Goal: Information Seeking & Learning: Learn about a topic

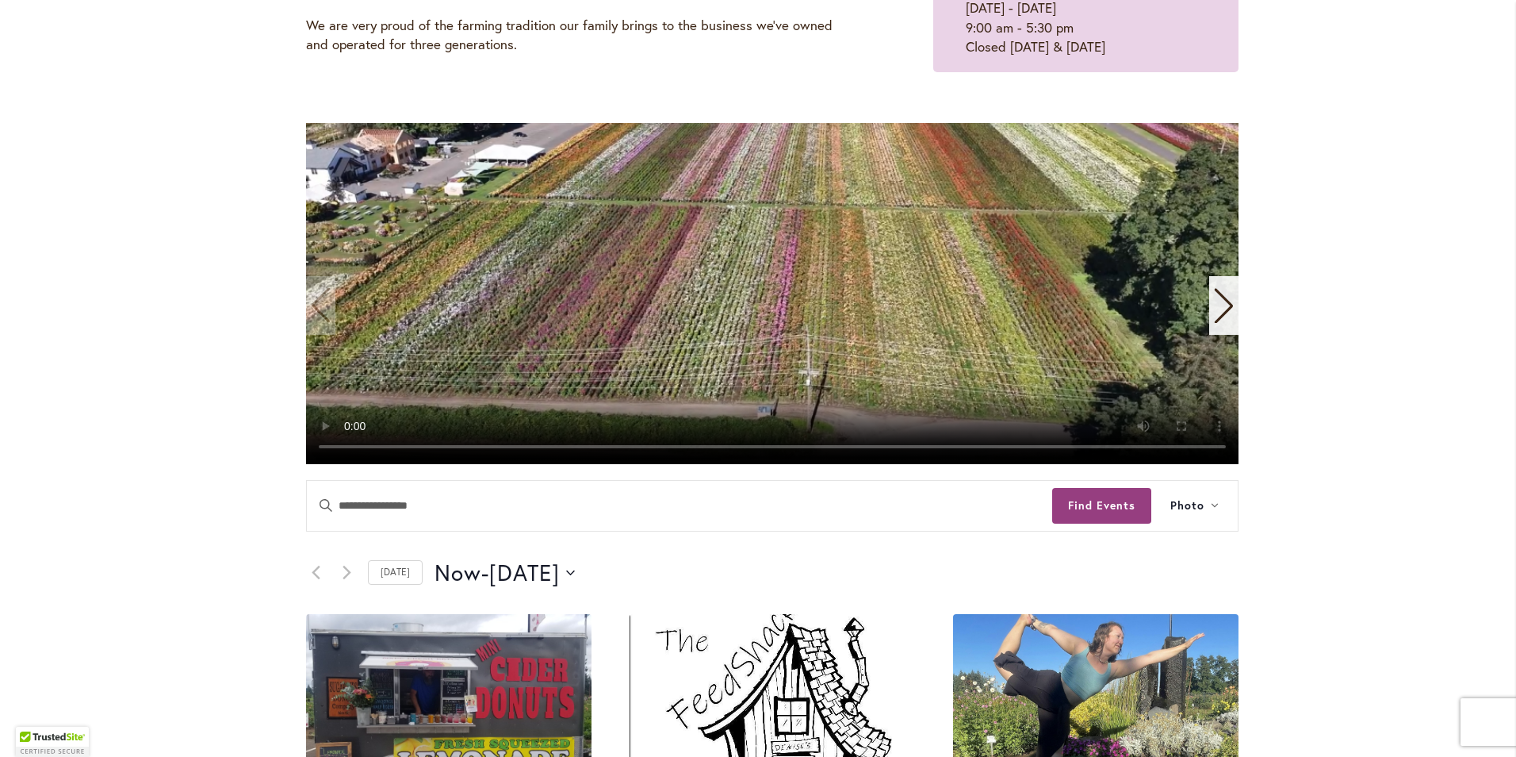
scroll to position [317, 0]
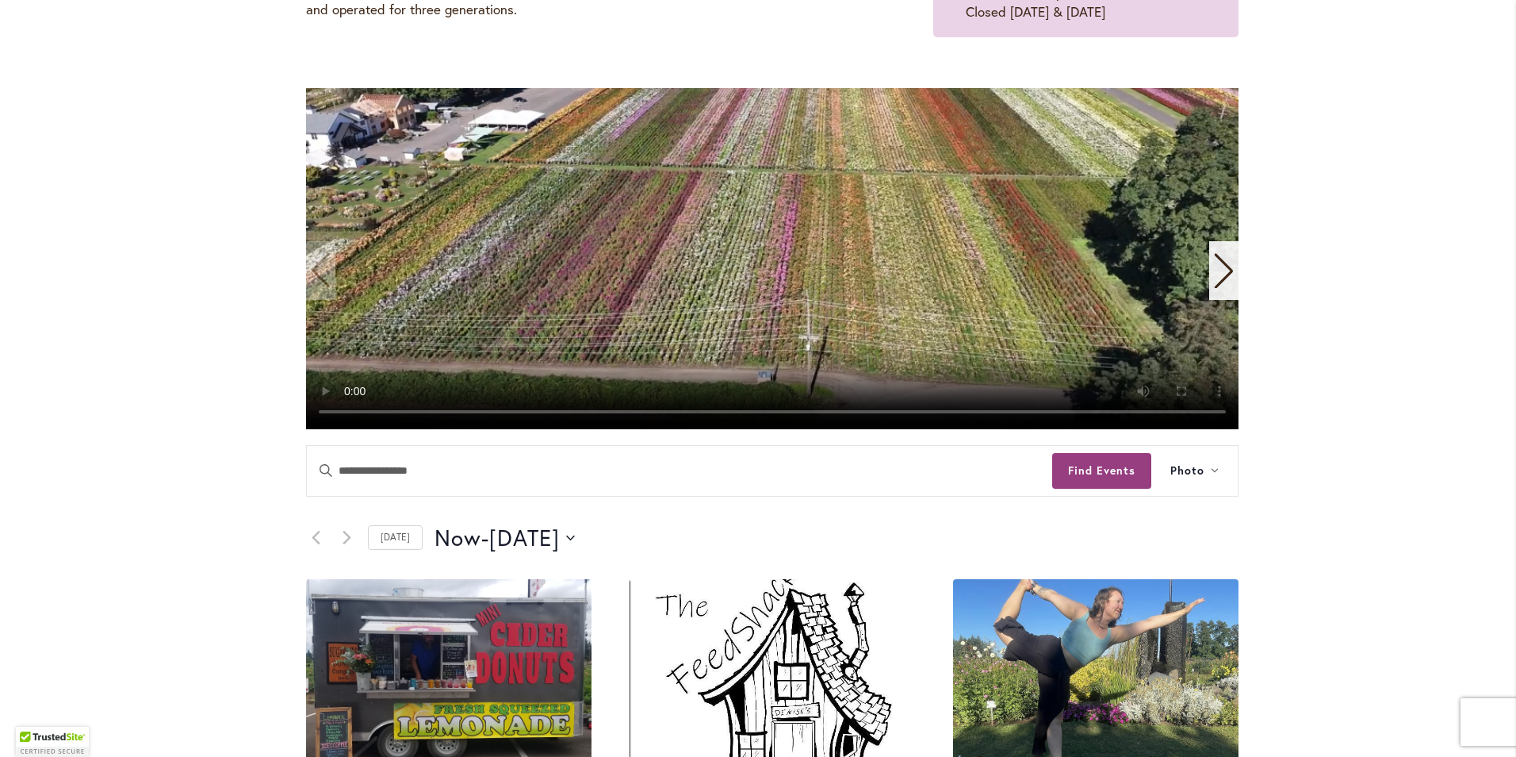
click at [1232, 265] on div "Next slide" at bounding box center [1223, 270] width 29 height 59
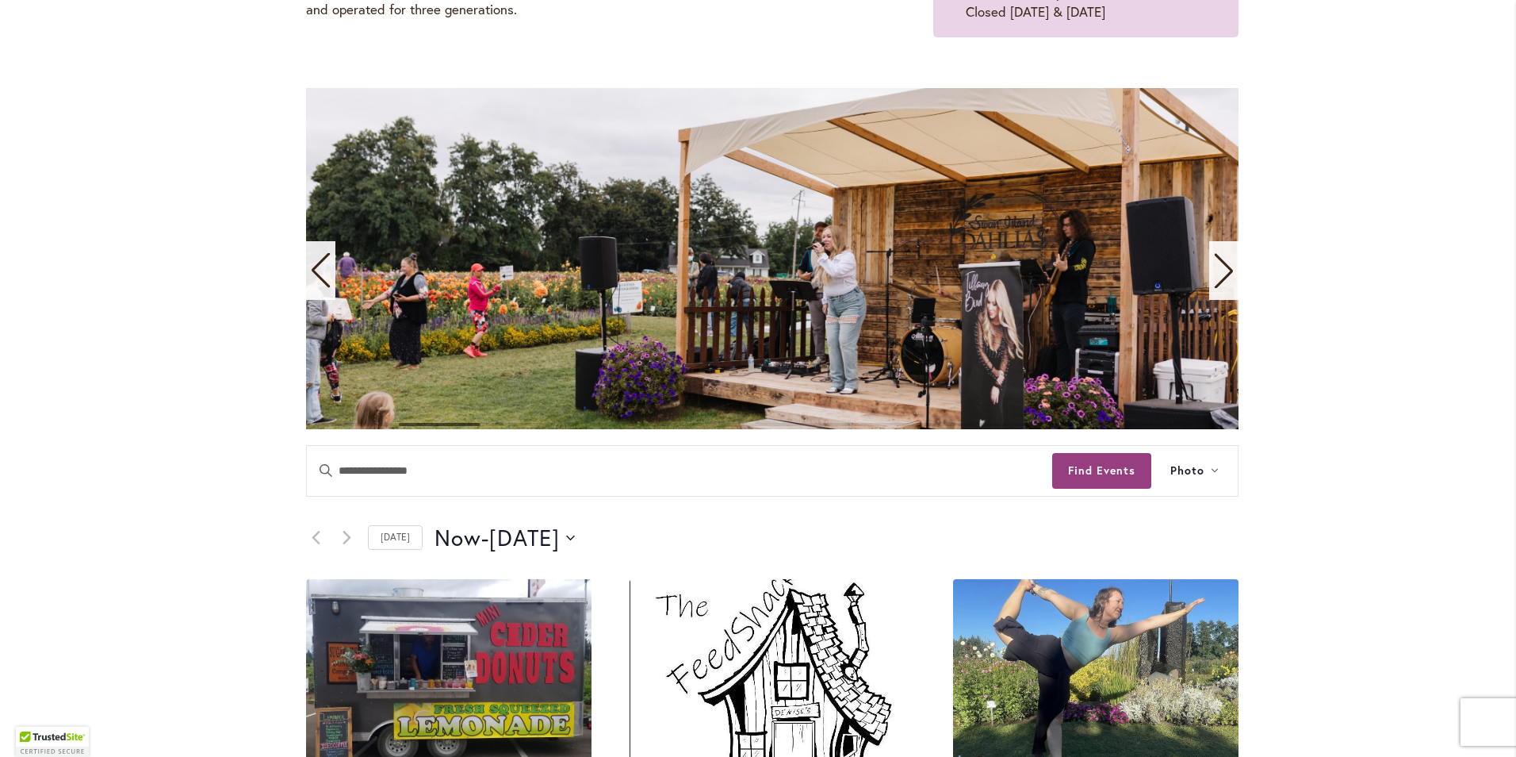
click at [1232, 265] on div "Next slide" at bounding box center [1223, 270] width 29 height 59
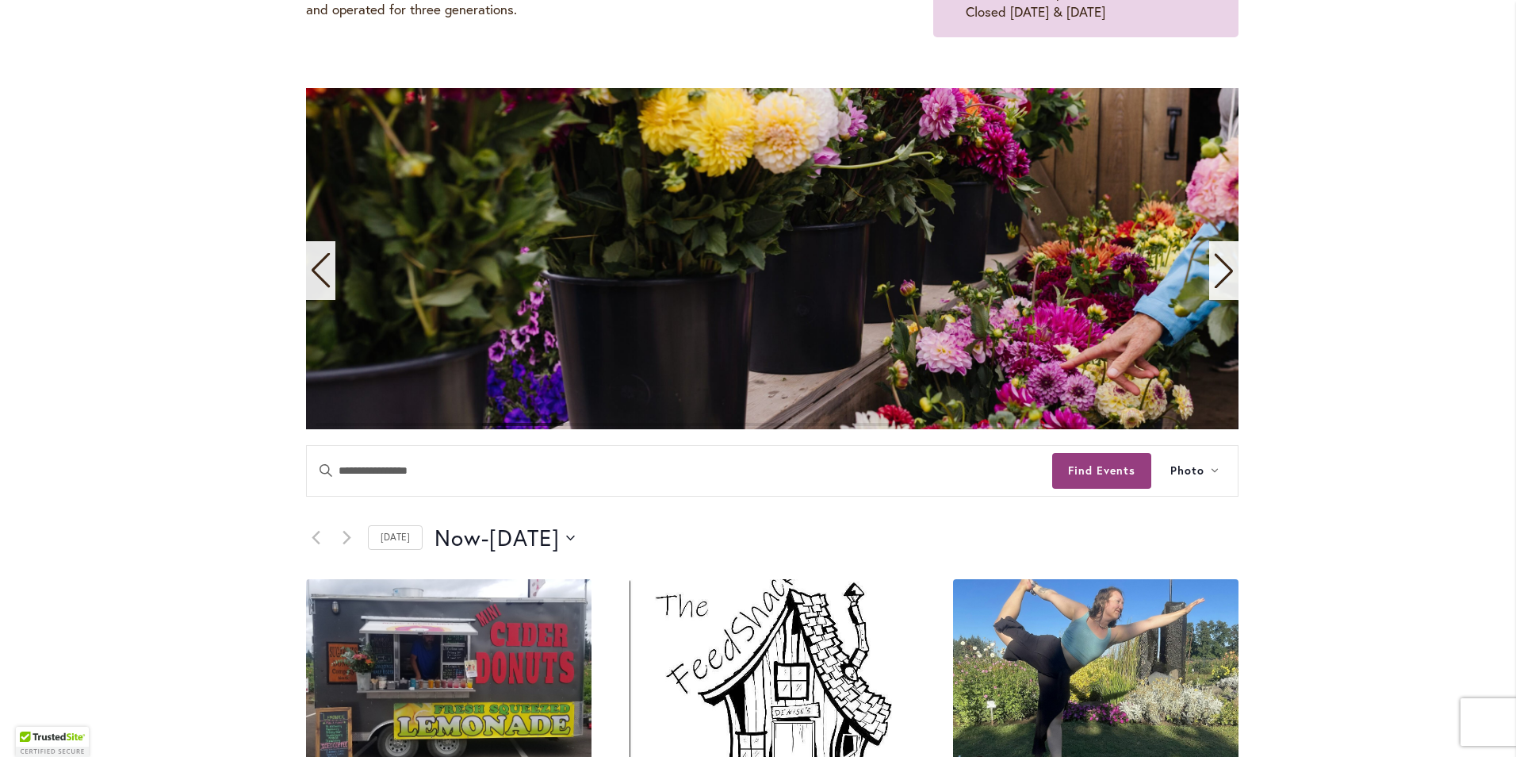
click at [1232, 265] on div "Next slide" at bounding box center [1223, 270] width 29 height 59
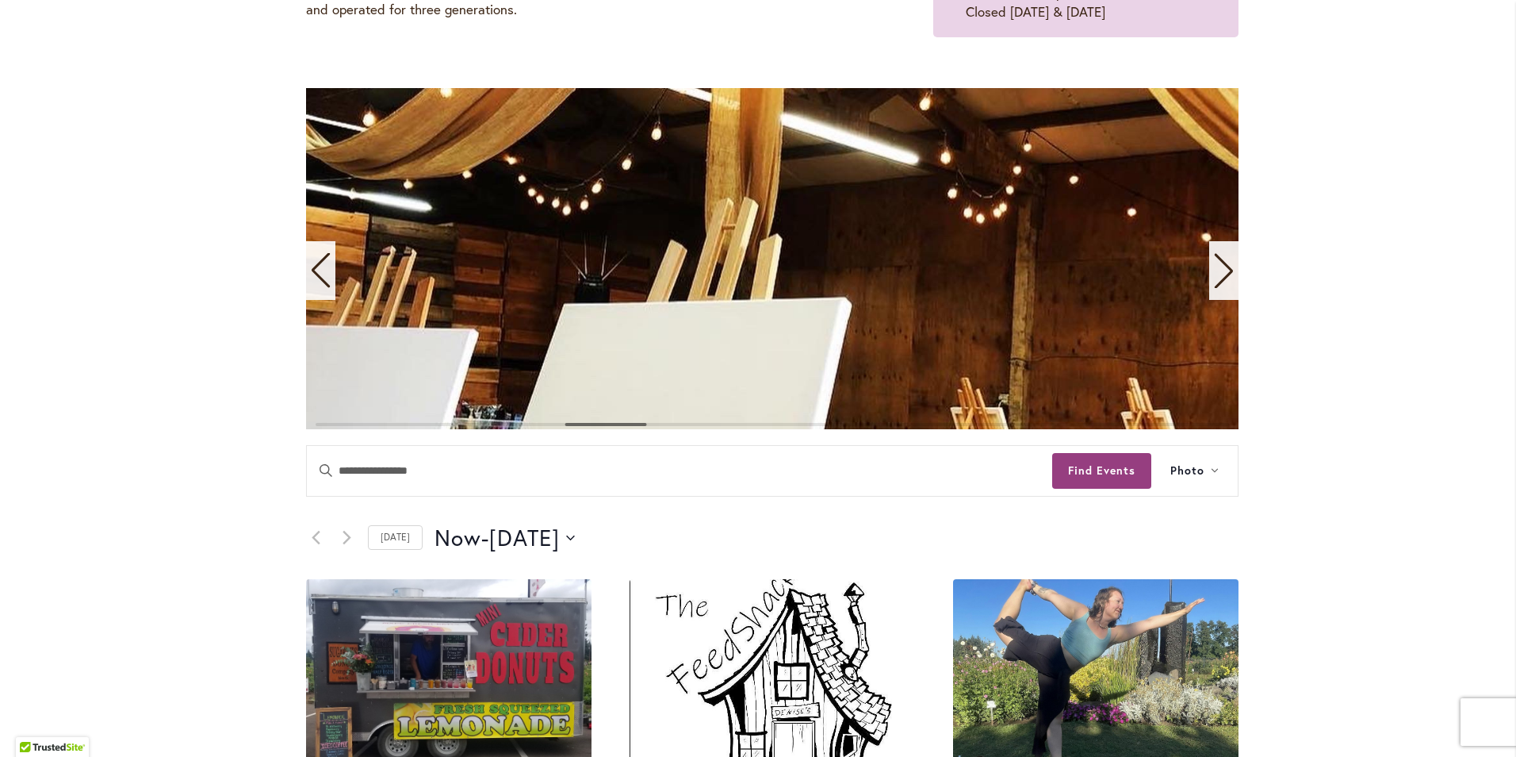
click at [1232, 265] on div "Next slide" at bounding box center [1223, 270] width 29 height 59
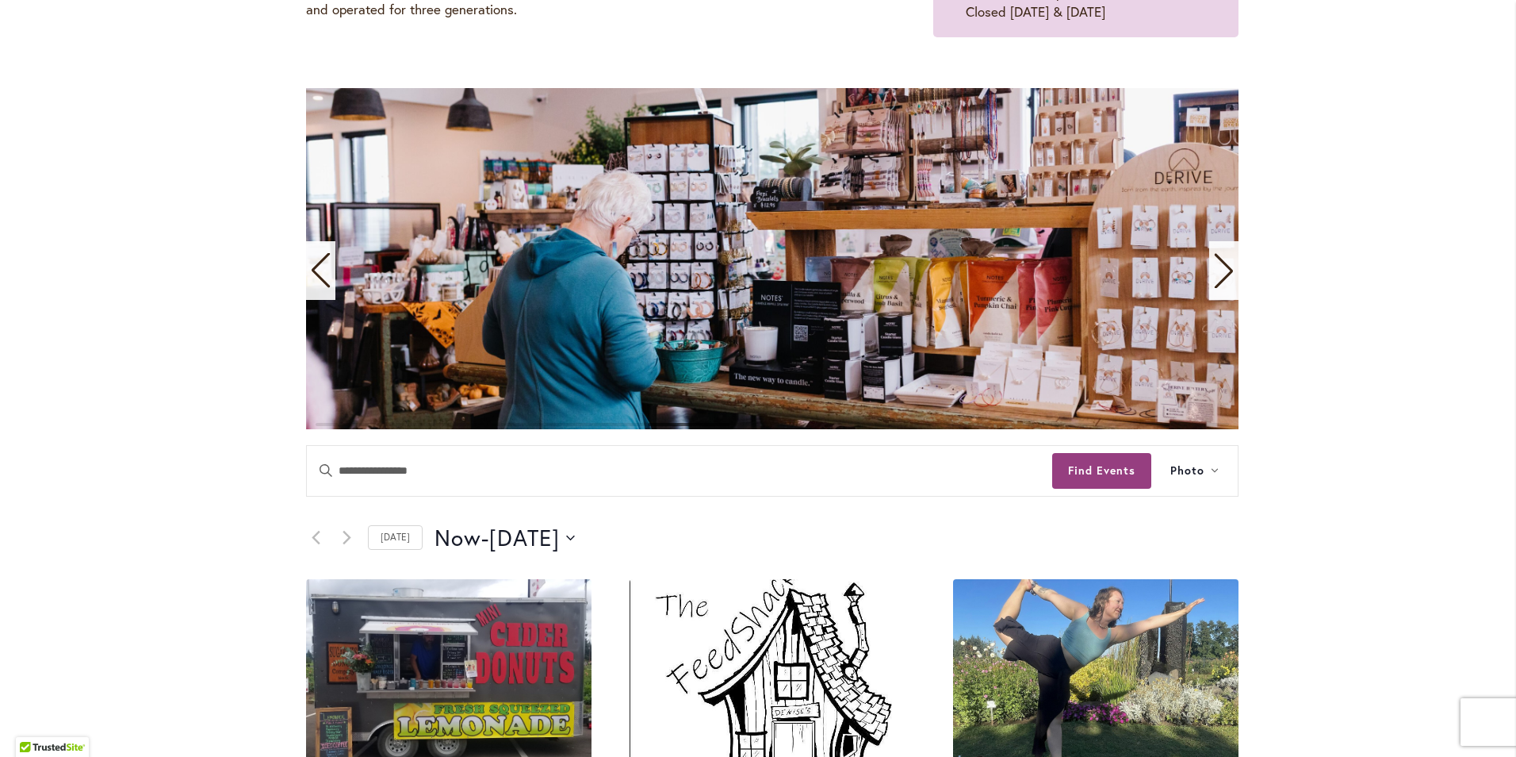
click at [1232, 265] on div "Next slide" at bounding box center [1223, 270] width 29 height 59
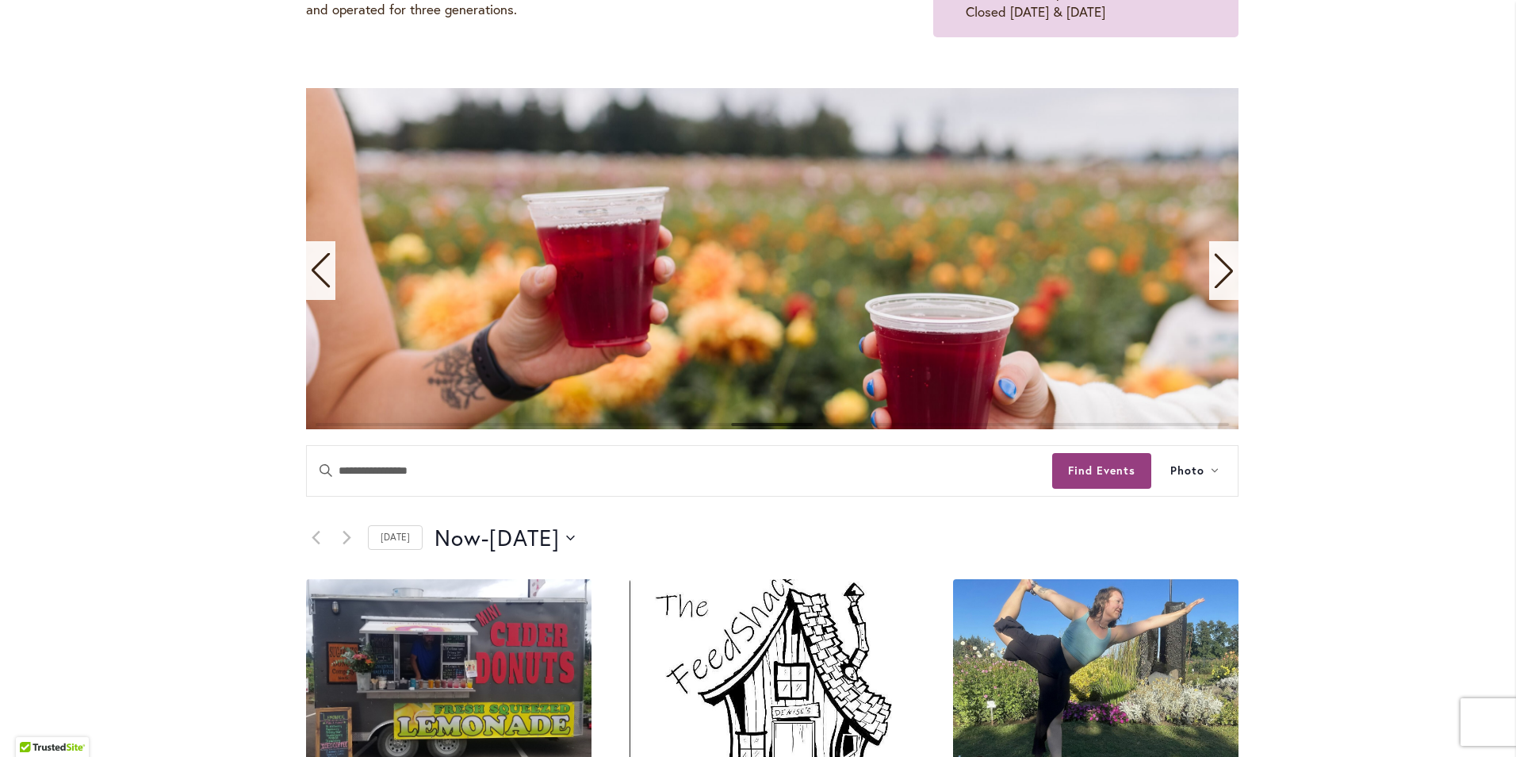
click at [1232, 265] on div "Next slide" at bounding box center [1223, 270] width 29 height 59
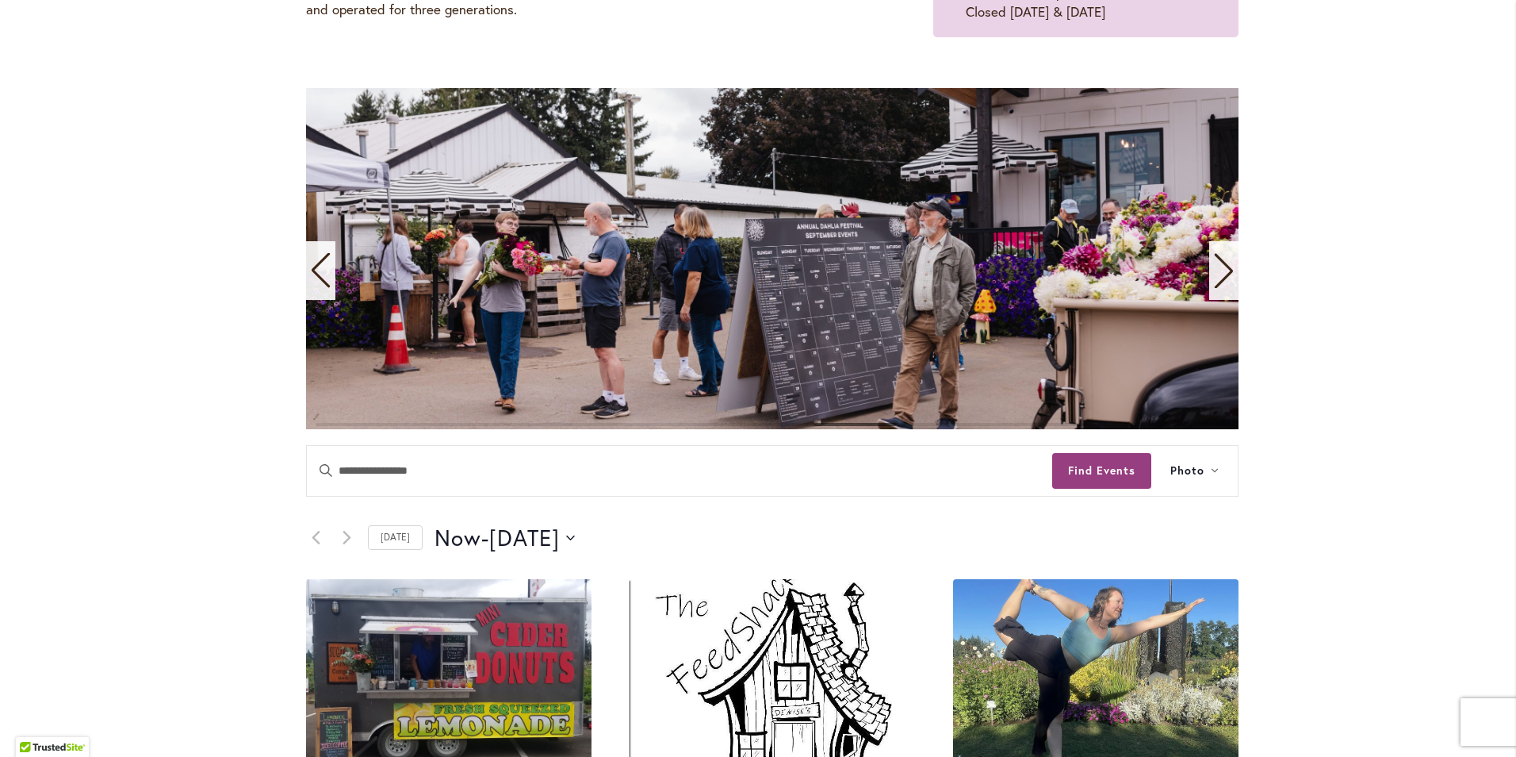
click at [1232, 265] on div "Next slide" at bounding box center [1223, 270] width 29 height 59
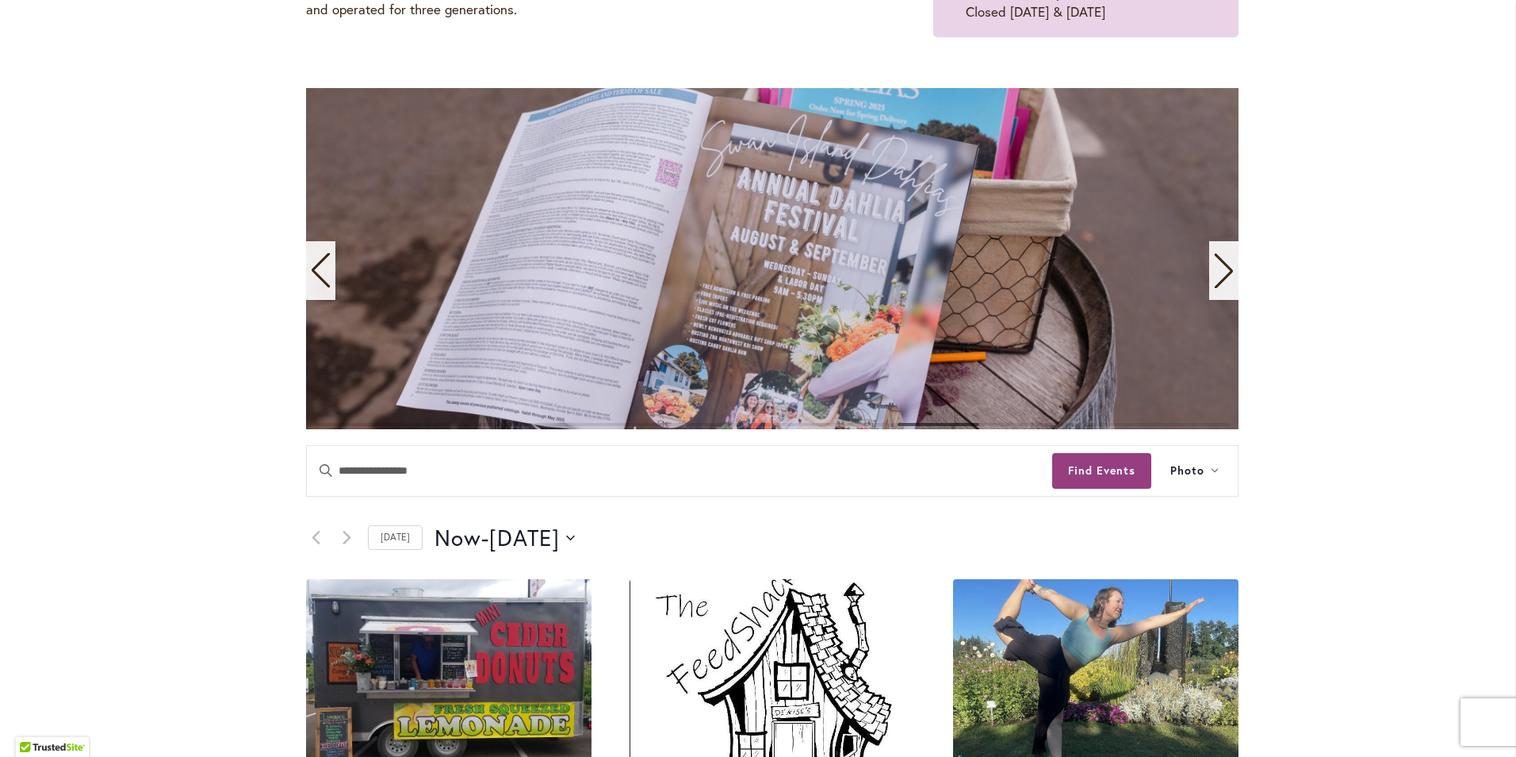
click at [1232, 265] on div "Next slide" at bounding box center [1223, 270] width 29 height 59
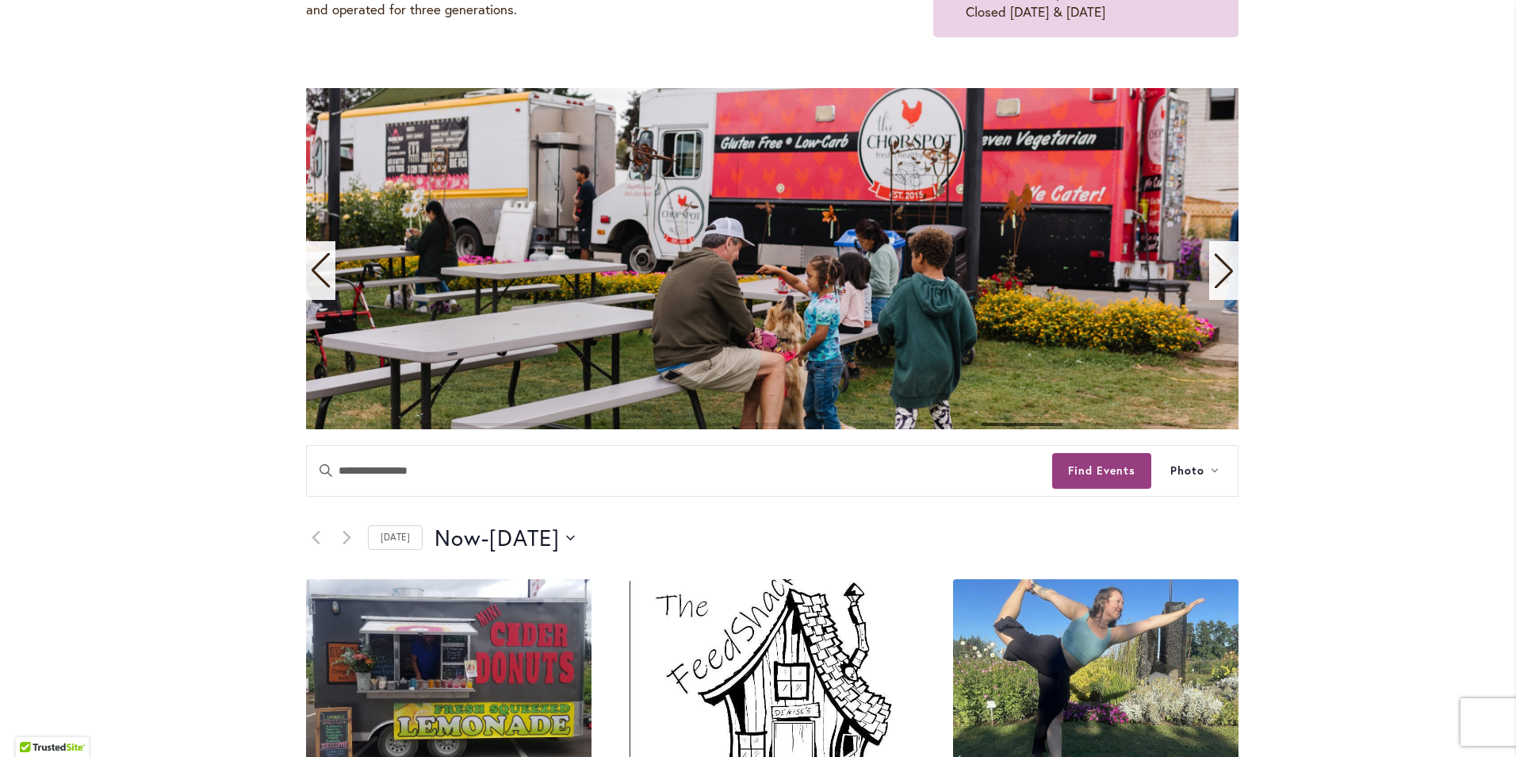
click at [1232, 265] on div "Next slide" at bounding box center [1223, 270] width 29 height 59
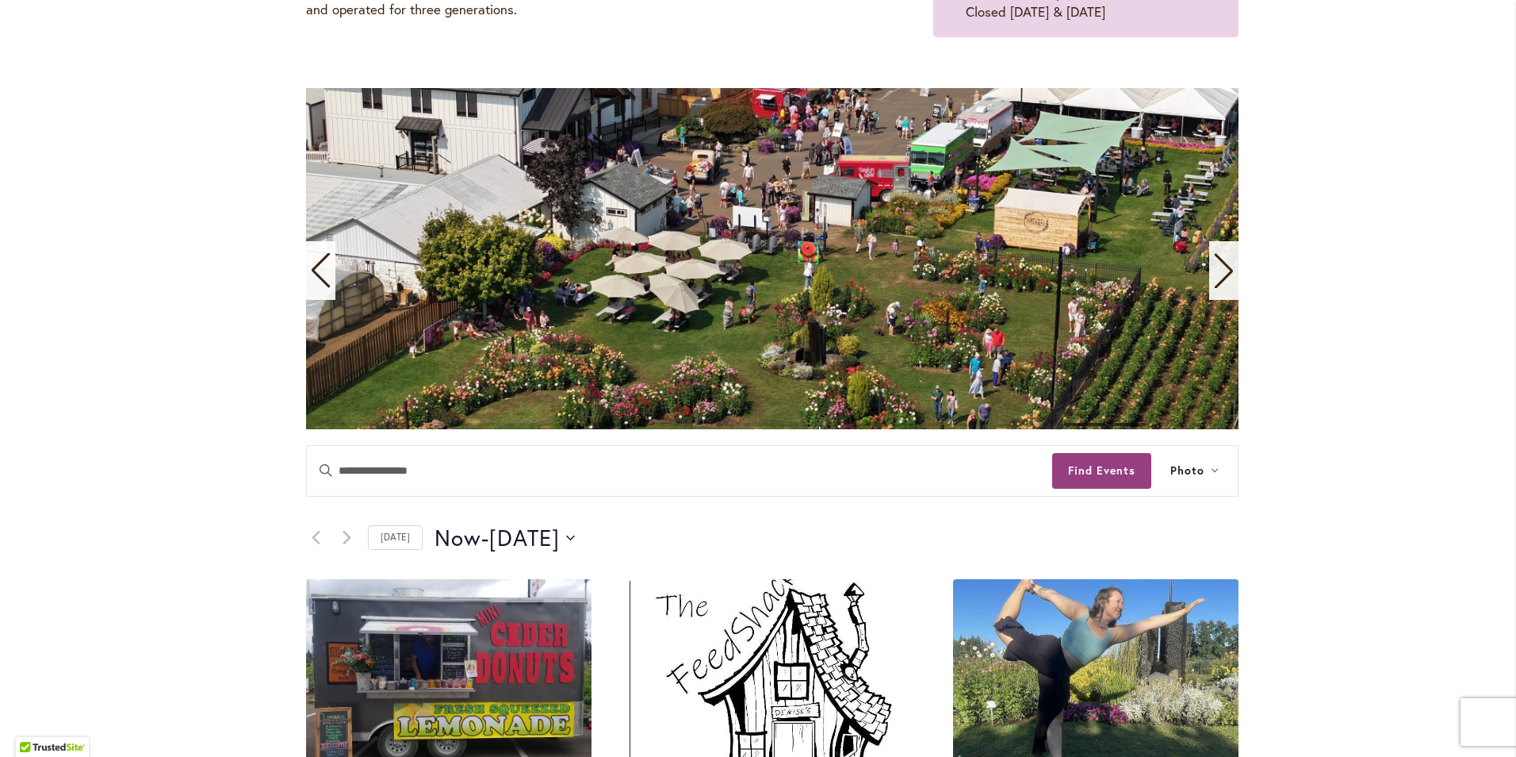
click at [1232, 265] on div "Next slide" at bounding box center [1223, 270] width 29 height 59
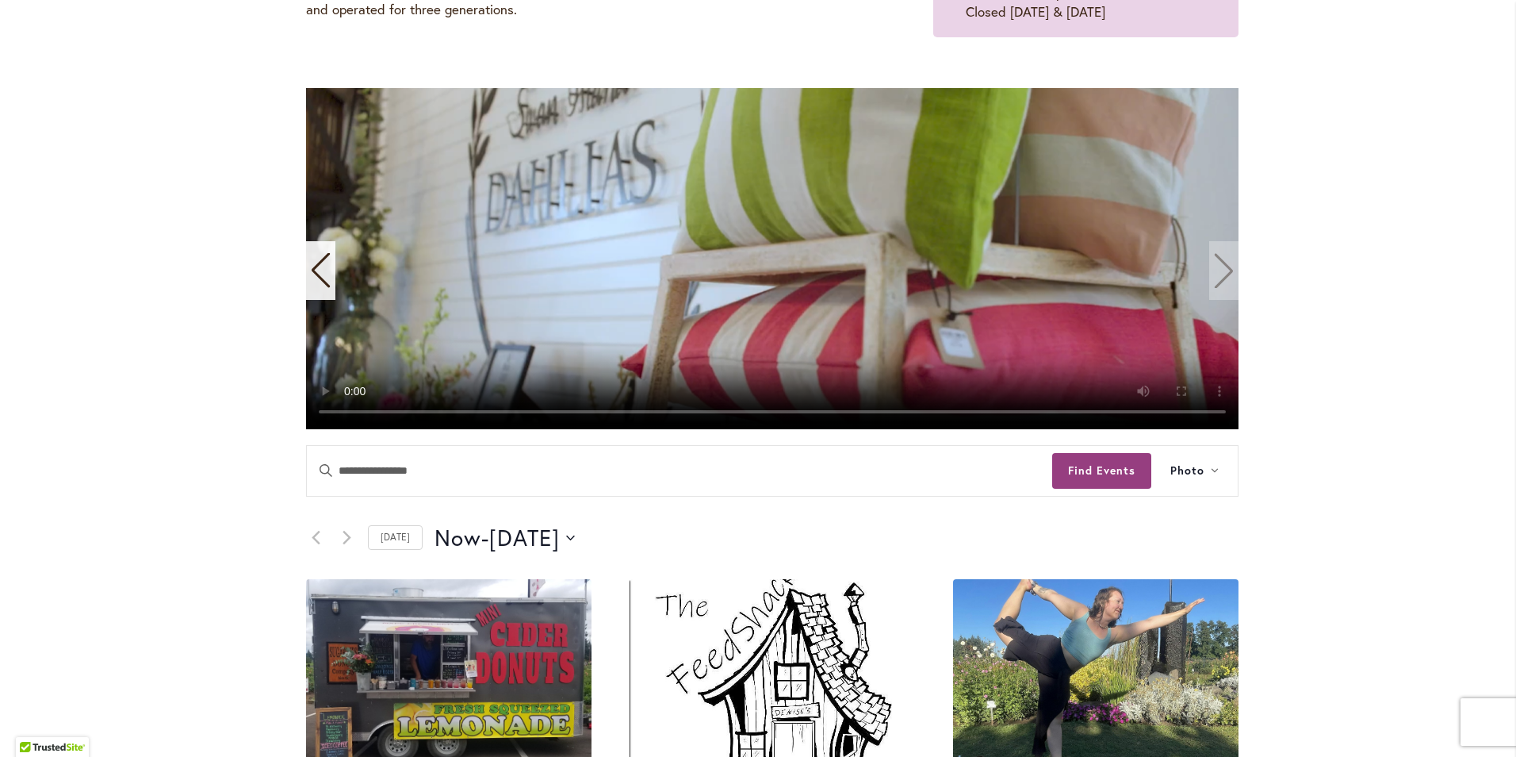
click at [1232, 265] on video "11 / 11" at bounding box center [772, 258] width 933 height 341
click at [1212, 273] on video "11 / 11" at bounding box center [772, 258] width 933 height 341
click at [315, 270] on icon "Previous slide" at bounding box center [320, 270] width 21 height 35
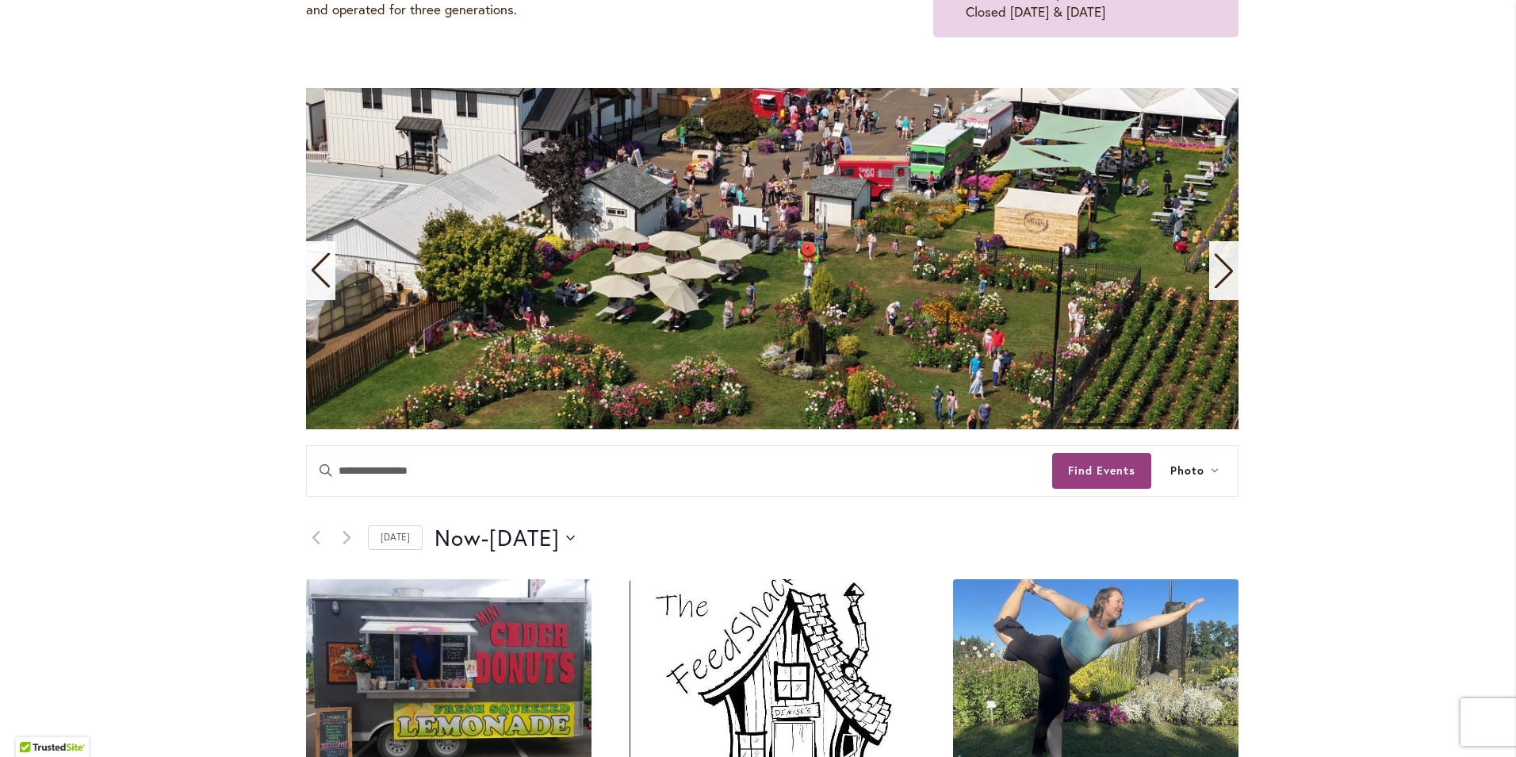
click at [312, 273] on icon "Previous slide" at bounding box center [320, 270] width 21 height 35
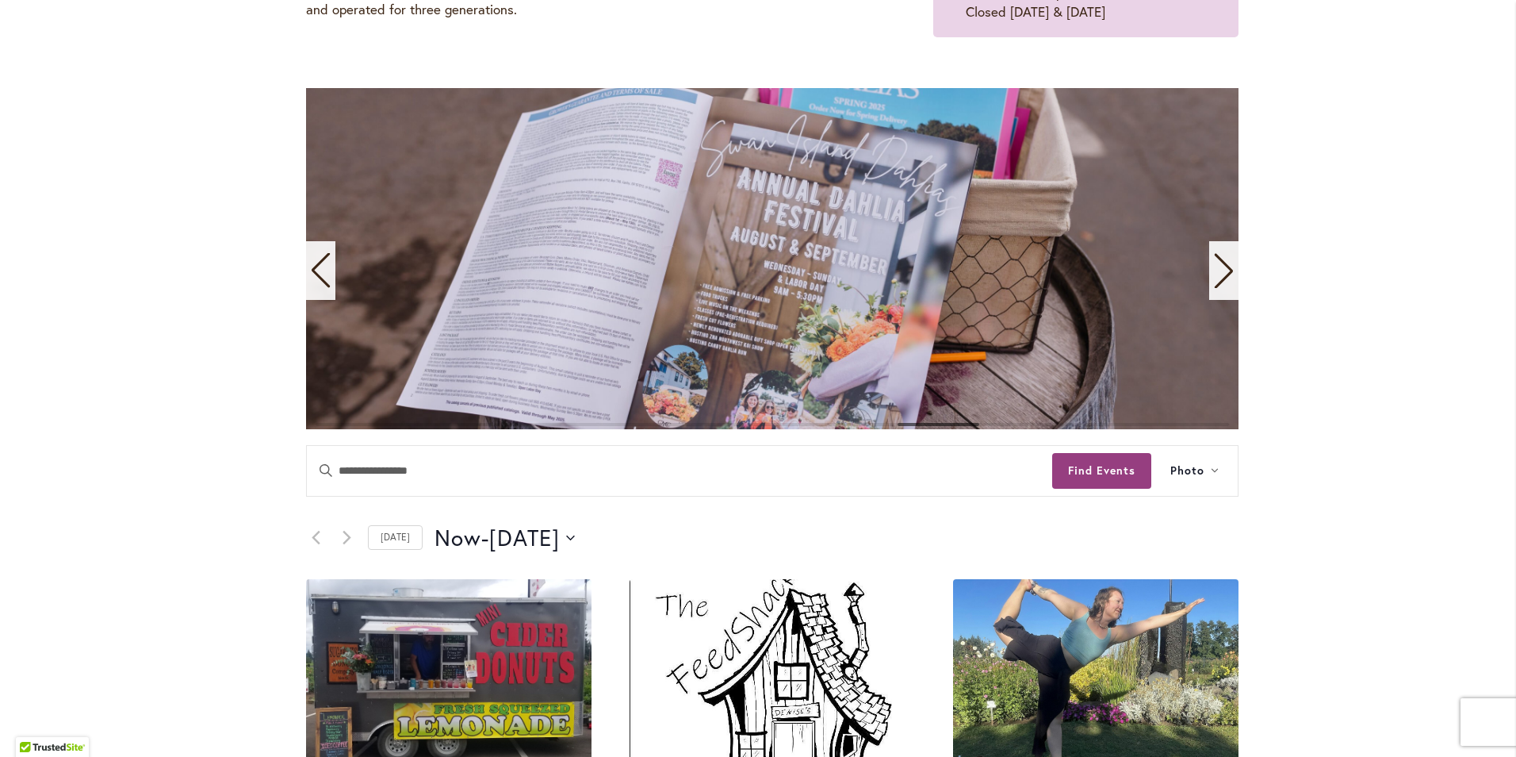
click at [312, 273] on icon "Previous slide" at bounding box center [320, 270] width 21 height 35
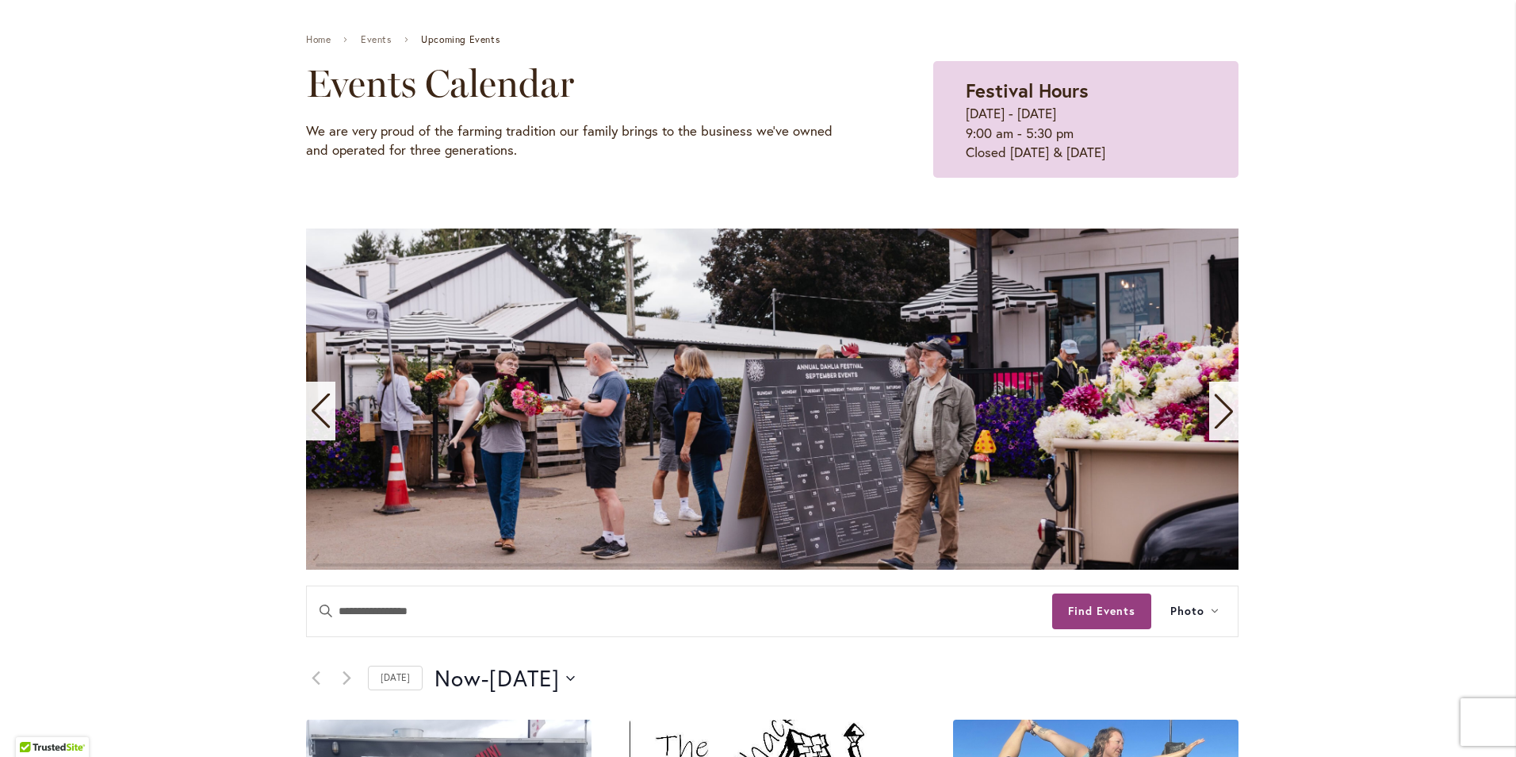
scroll to position [0, 0]
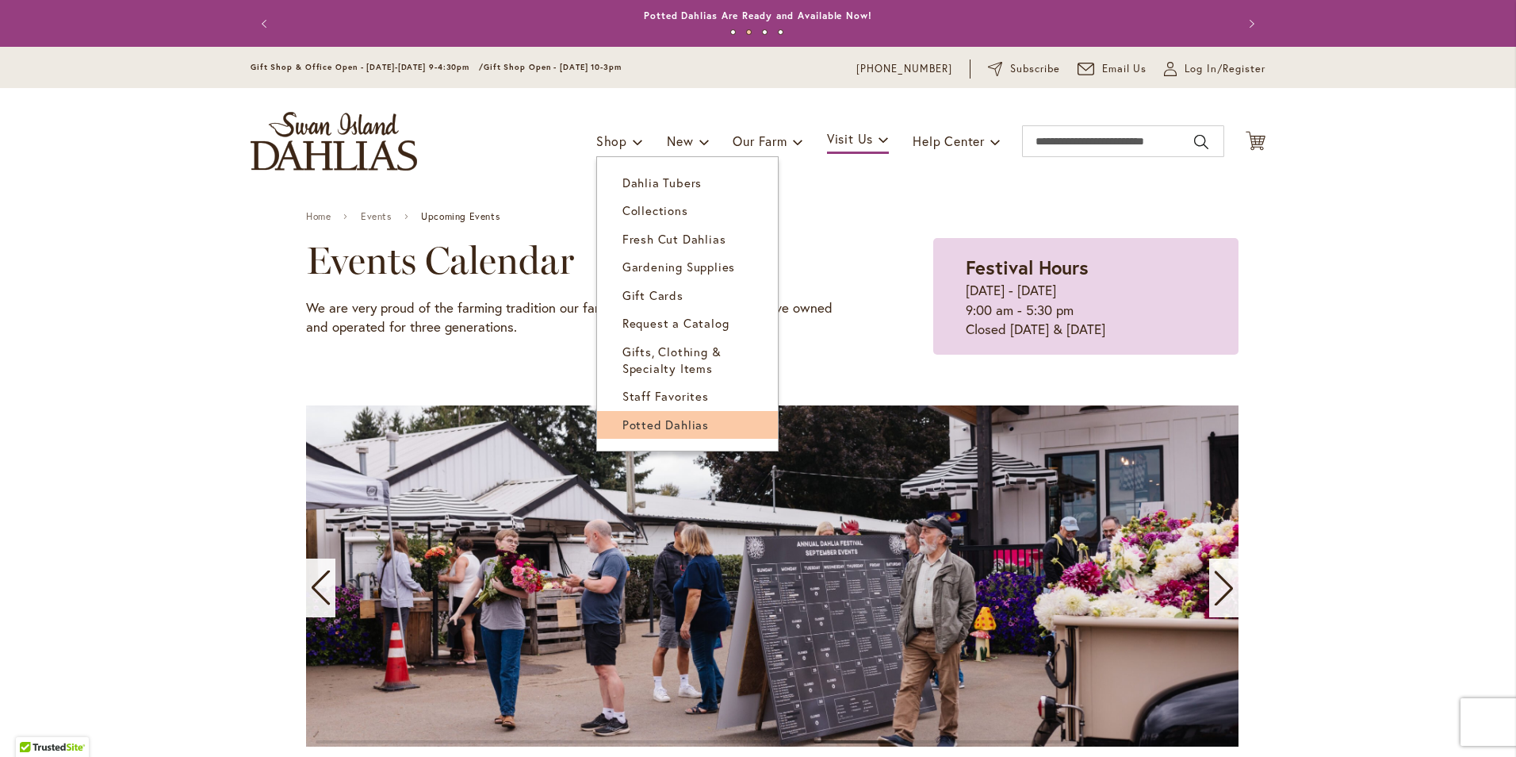
click at [668, 416] on span "Potted Dahlias" at bounding box center [666, 424] width 86 height 16
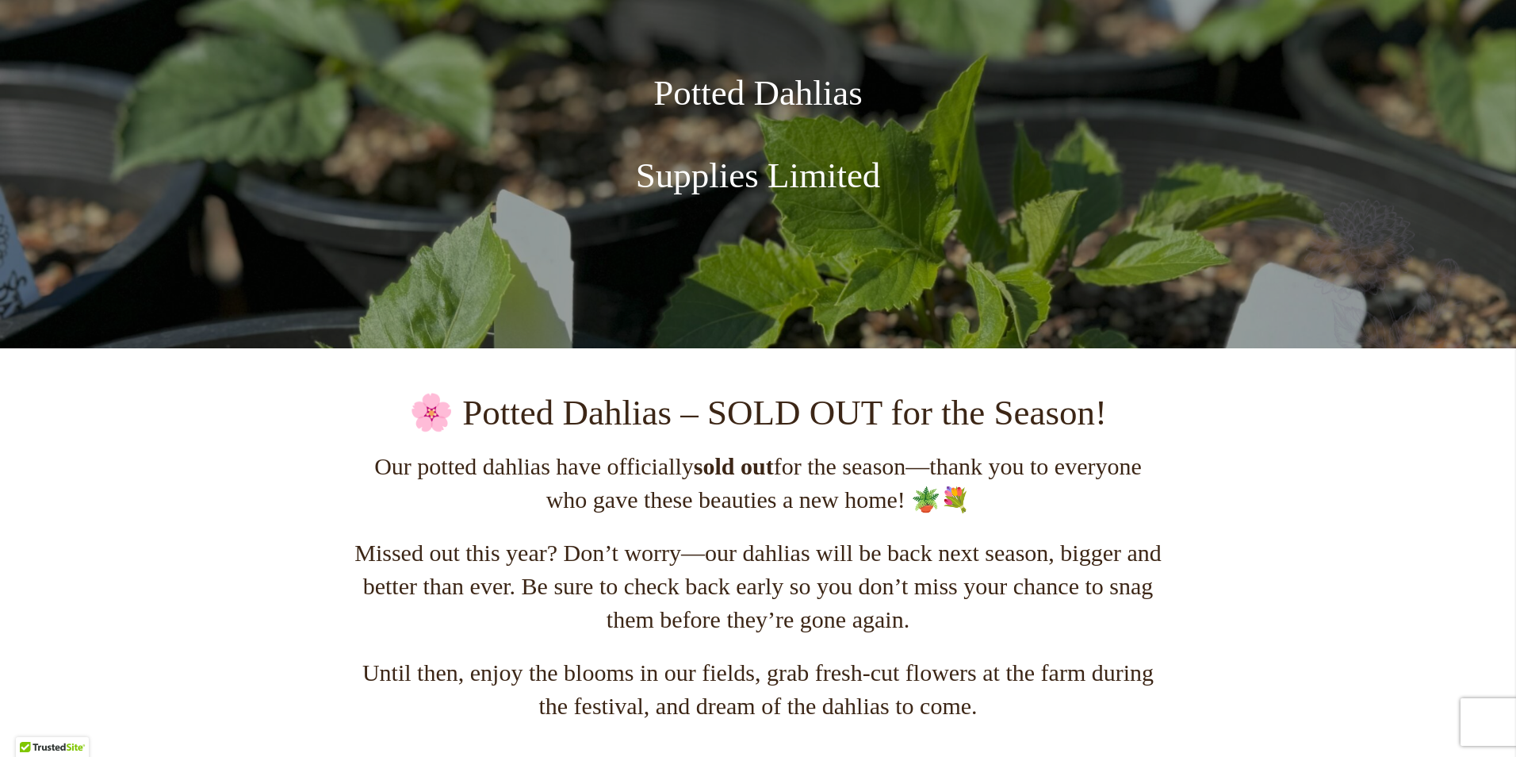
scroll to position [317, 0]
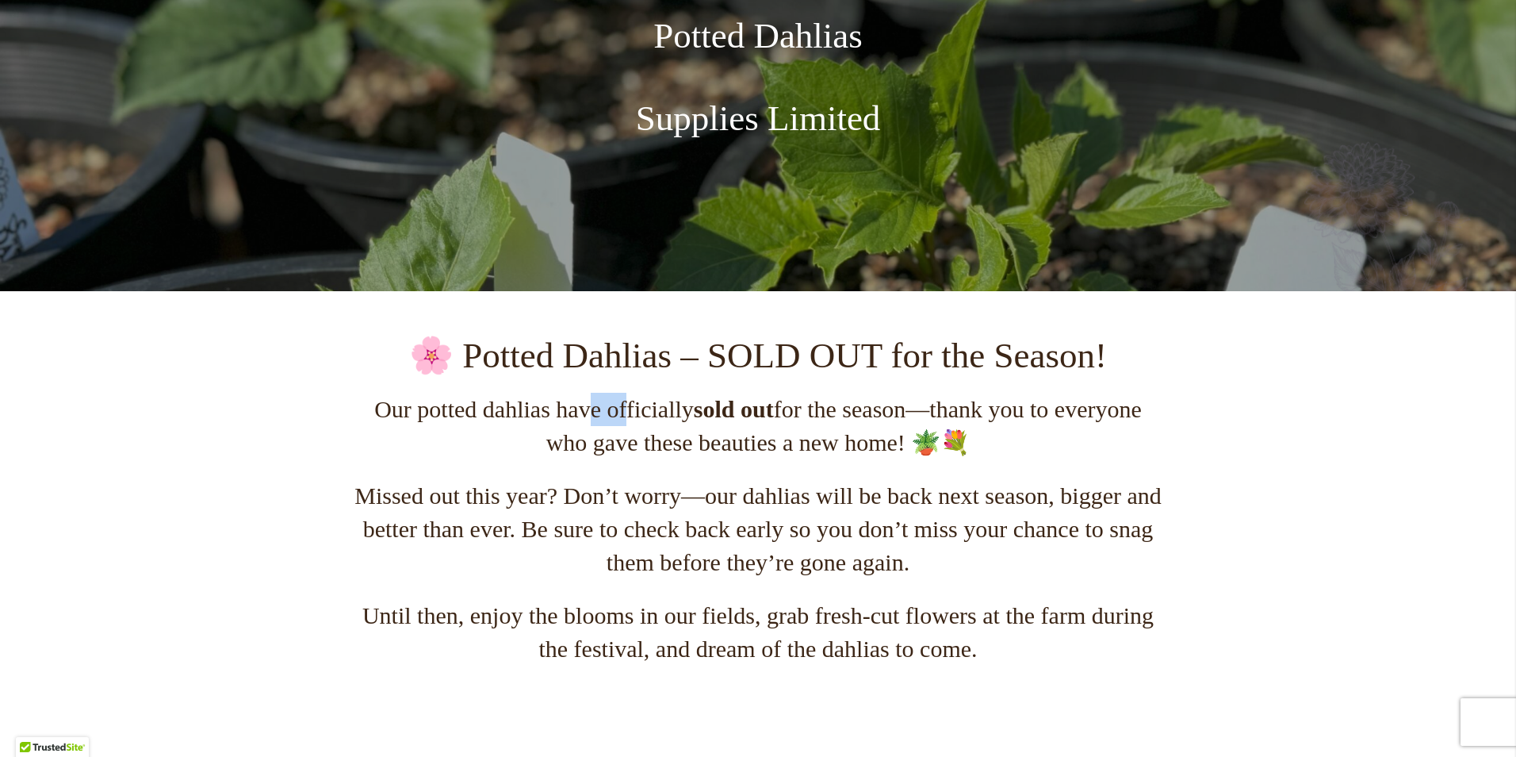
click at [816, 408] on p "Our potted dahlias have officially sold out for the season—thank you to everyon…" at bounding box center [758, 426] width 812 height 67
drag, startPoint x: 816, startPoint y: 408, endPoint x: 910, endPoint y: 404, distance: 93.7
click at [902, 400] on p "Our potted dahlias have officially sold out for the season—thank you to everyon…" at bounding box center [758, 426] width 812 height 67
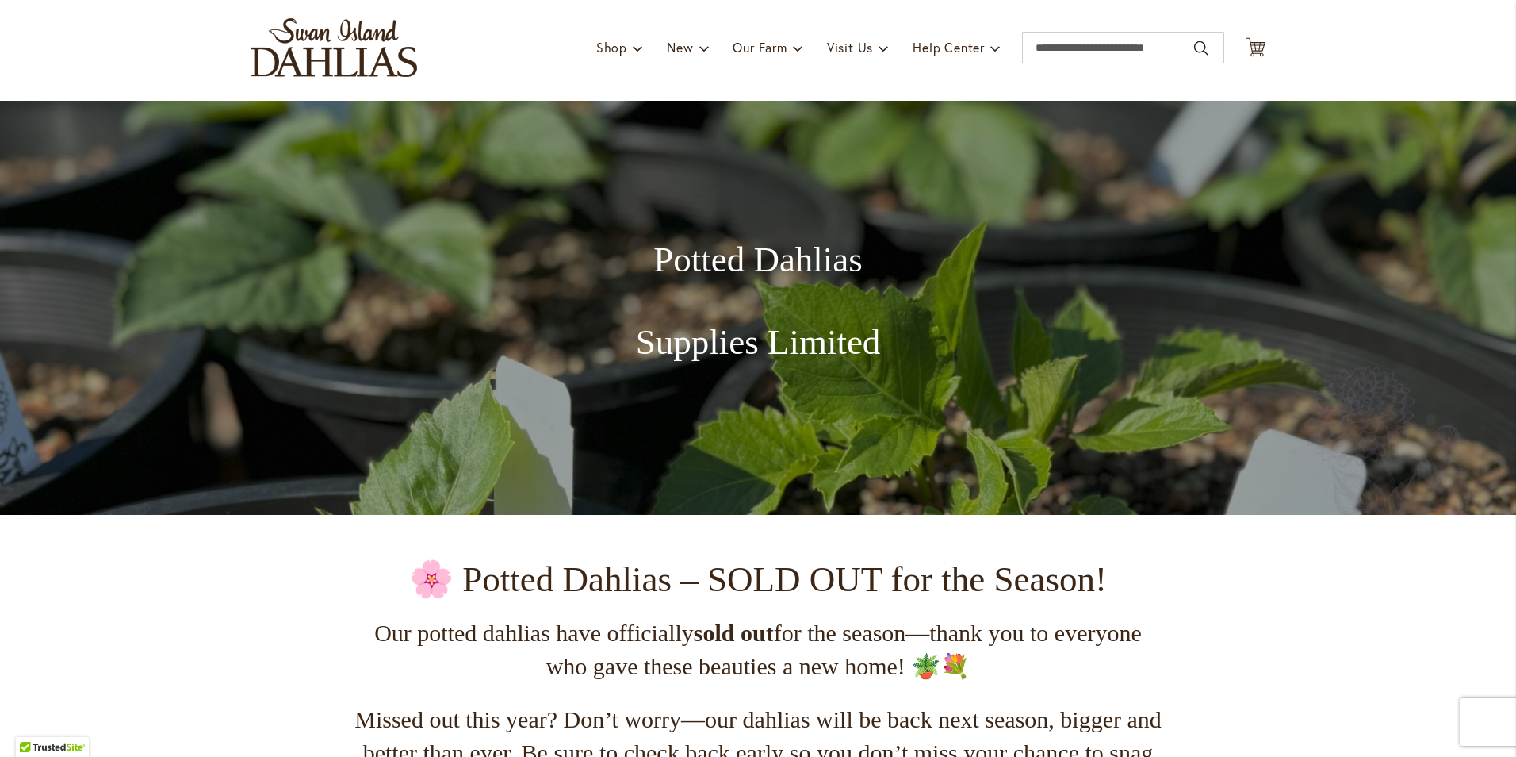
scroll to position [0, 0]
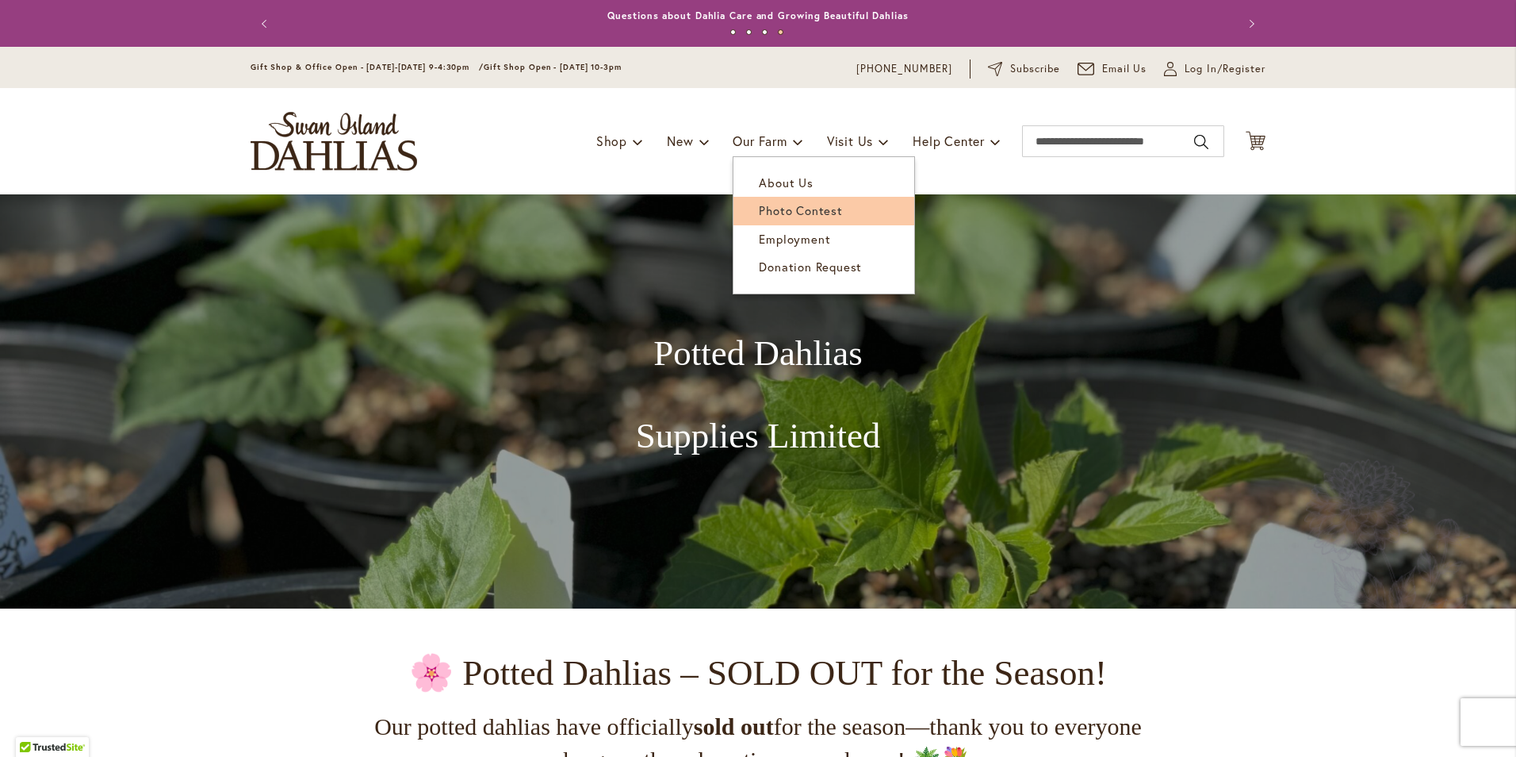
click at [858, 213] on link "Photo Contest" at bounding box center [824, 211] width 181 height 28
